Goal: Find specific page/section: Find specific page/section

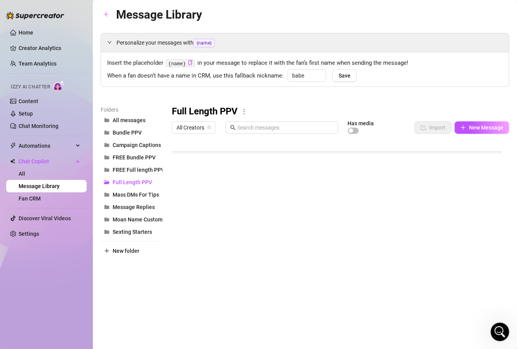
scroll to position [2130, 0]
click at [46, 62] on link "Team Analytics" at bounding box center [38, 63] width 38 height 6
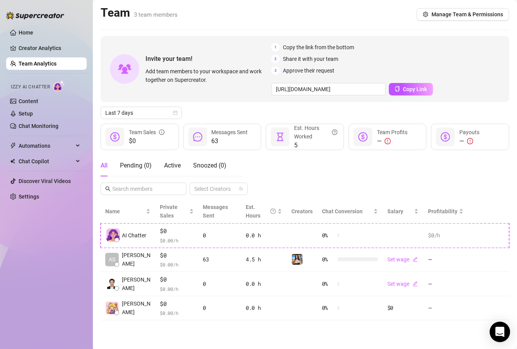
click at [507, 330] on div "Open Intercom Messenger" at bounding box center [500, 331] width 21 height 21
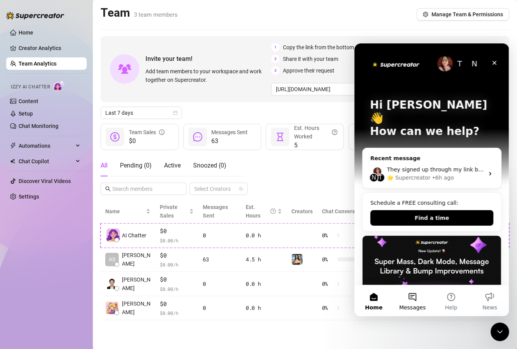
click at [409, 298] on button "Messages" at bounding box center [412, 300] width 39 height 31
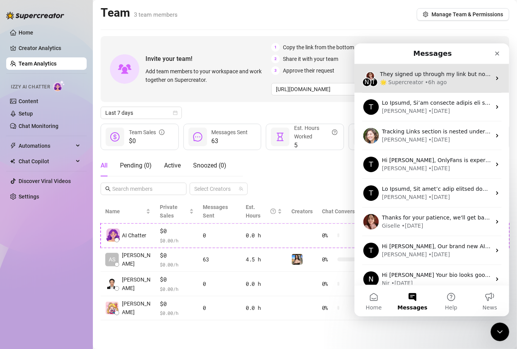
click at [399, 85] on div "🌟 Supercreator" at bounding box center [401, 82] width 43 height 8
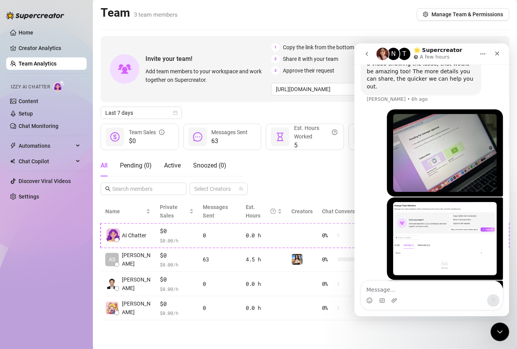
scroll to position [386, 0]
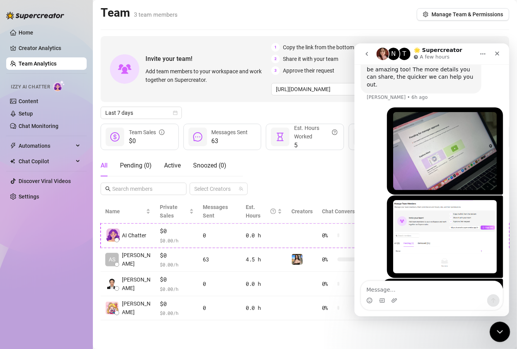
click at [502, 332] on icon "Close Intercom Messenger" at bounding box center [499, 330] width 9 height 9
